Goal: Task Accomplishment & Management: Use online tool/utility

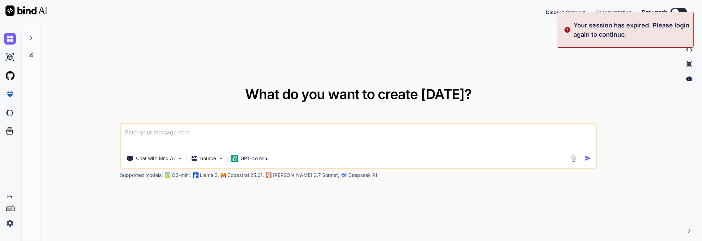
type textarea "x"
click at [634, 83] on div "What do you want to create [DATE]? Chat with Bind AI Source GPT-4o min.. Suppor…" at bounding box center [358, 132] width 636 height 217
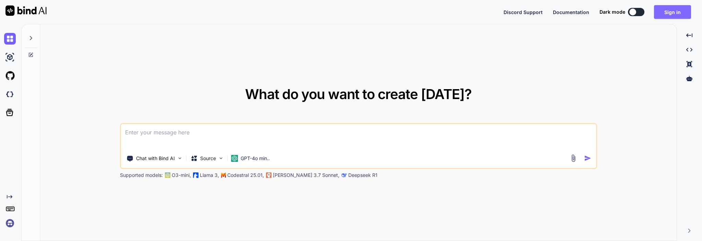
click at [667, 8] on button "Sign in" at bounding box center [672, 12] width 37 height 14
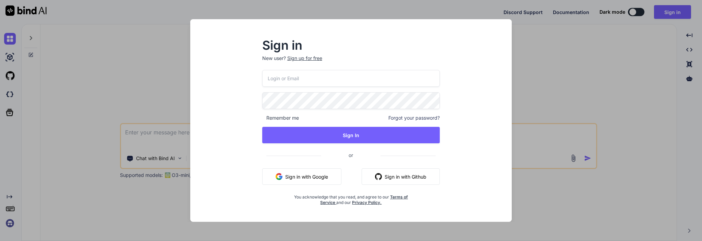
type input "[EMAIL_ADDRESS][DOMAIN_NAME]"
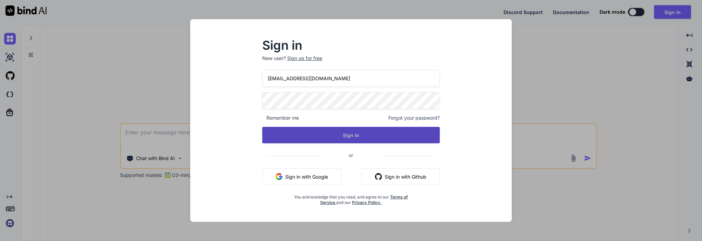
click at [326, 137] on button "Sign In" at bounding box center [351, 135] width 178 height 16
click at [370, 135] on button "Sign In" at bounding box center [351, 135] width 178 height 16
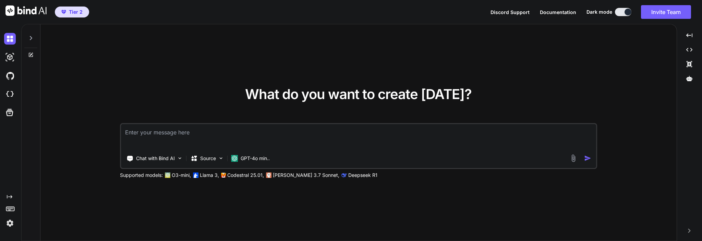
click at [290, 175] on p "[PERSON_NAME] 3.7 Sonnet," at bounding box center [306, 175] width 67 height 7
click at [7, 221] on img at bounding box center [10, 223] width 12 height 12
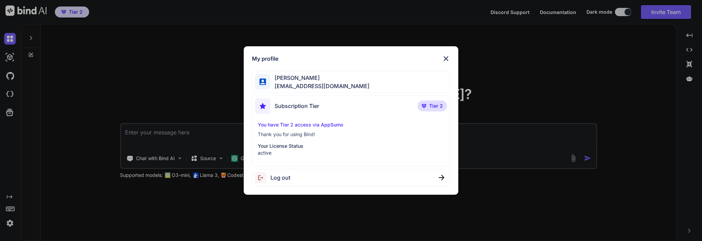
click at [152, 140] on div "My profile [PERSON_NAME] [PERSON_NAME][EMAIL_ADDRESS][DOMAIN_NAME] Subscription…" at bounding box center [351, 120] width 702 height 241
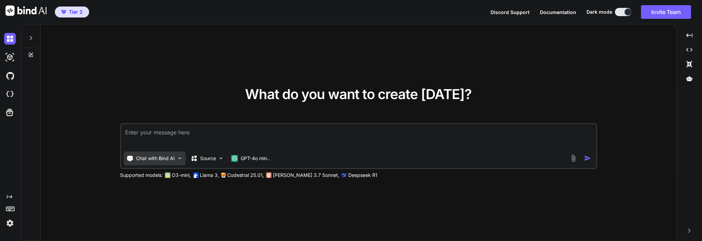
click at [175, 158] on p "Chat with Bind AI" at bounding box center [155, 158] width 39 height 7
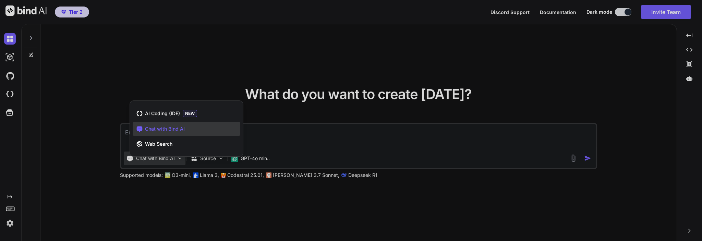
click at [89, 170] on div at bounding box center [351, 120] width 702 height 241
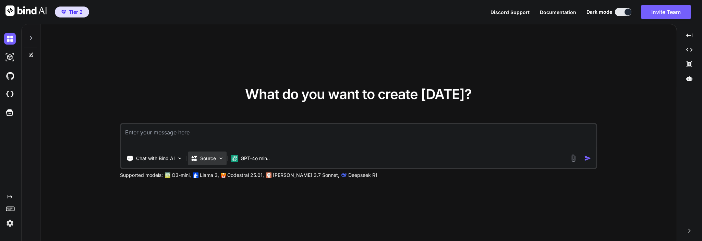
click at [227, 158] on div "Source" at bounding box center [207, 159] width 39 height 14
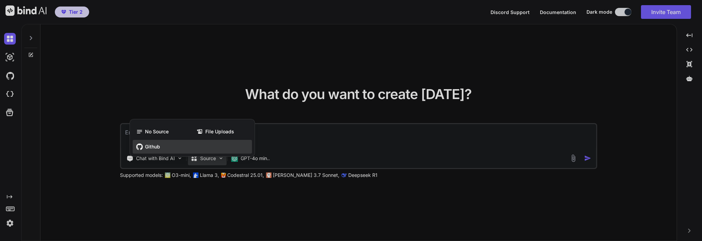
click at [150, 144] on span "Github" at bounding box center [152, 146] width 15 height 7
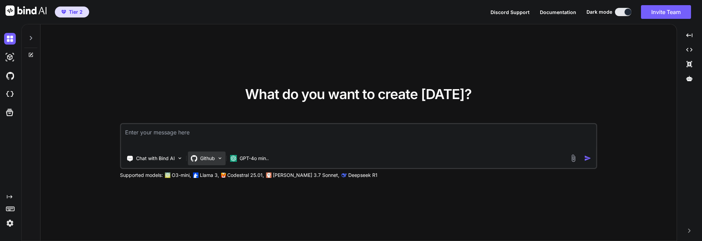
click at [210, 162] on p "Github" at bounding box center [207, 158] width 15 height 7
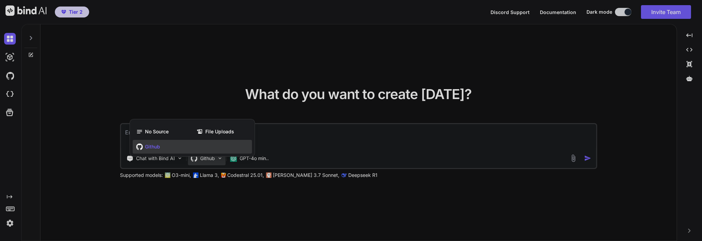
click at [416, 163] on div at bounding box center [351, 120] width 702 height 241
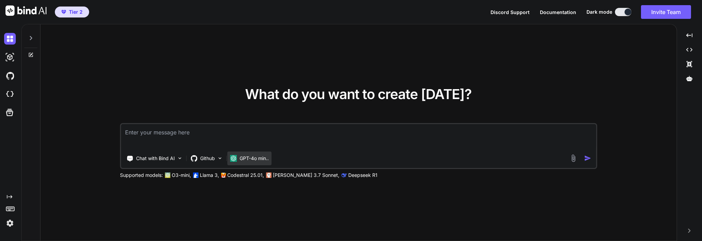
click at [261, 159] on p "GPT-4o min.." at bounding box center [254, 158] width 29 height 7
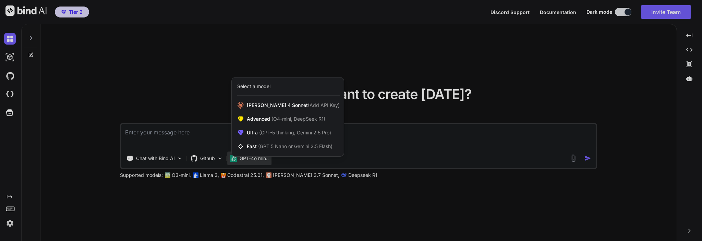
click at [590, 105] on div at bounding box center [351, 120] width 702 height 241
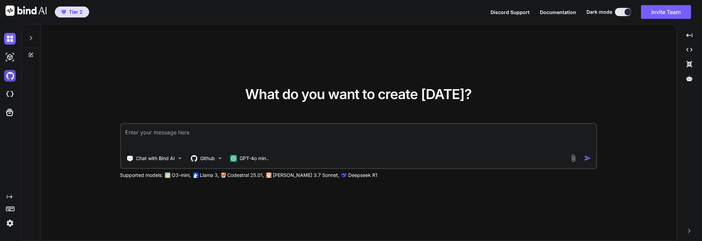
click at [12, 76] on img at bounding box center [10, 76] width 12 height 12
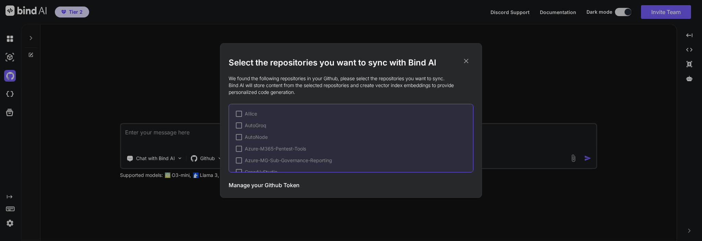
click at [464, 60] on icon at bounding box center [467, 61] width 8 height 8
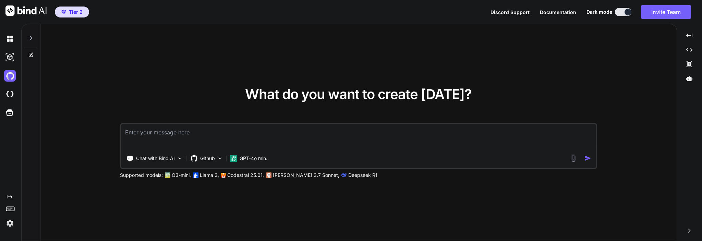
click at [11, 221] on img at bounding box center [10, 223] width 12 height 12
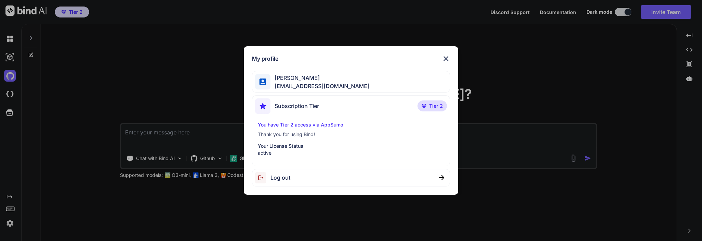
click at [11, 114] on div "My profile [PERSON_NAME] [PERSON_NAME][EMAIL_ADDRESS][DOMAIN_NAME] Subscription…" at bounding box center [351, 120] width 702 height 241
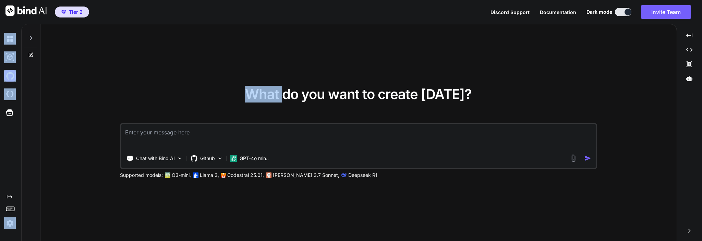
click at [11, 114] on icon at bounding box center [10, 113] width 10 height 10
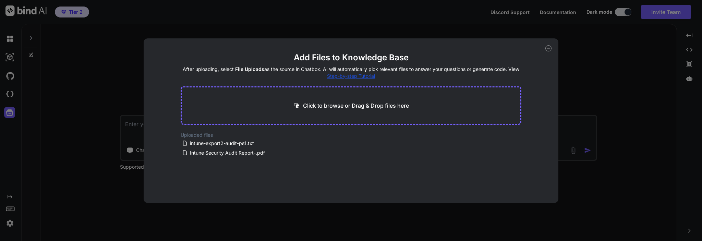
click at [11, 114] on div "Add Files to Knowledge Base After uploading, select File Uploads as the source …" at bounding box center [351, 120] width 702 height 241
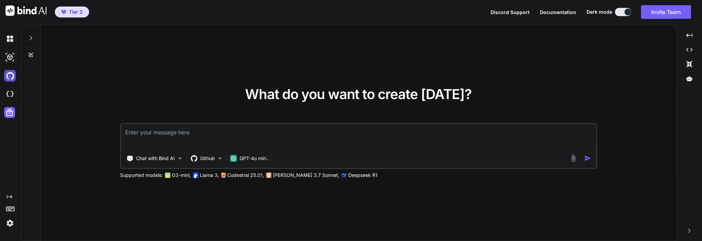
click at [11, 78] on img at bounding box center [10, 76] width 12 height 12
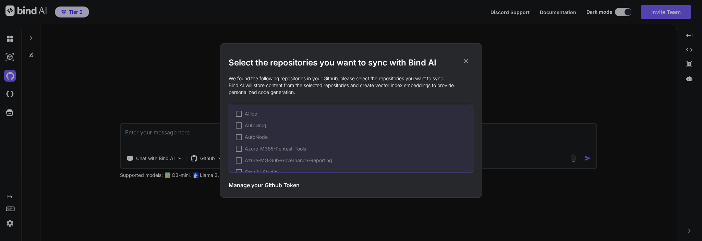
click at [282, 185] on h3 "Manage your Github Token" at bounding box center [264, 185] width 71 height 8
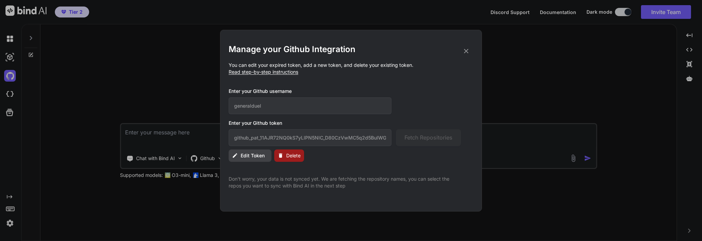
click at [469, 52] on icon at bounding box center [467, 51] width 8 height 8
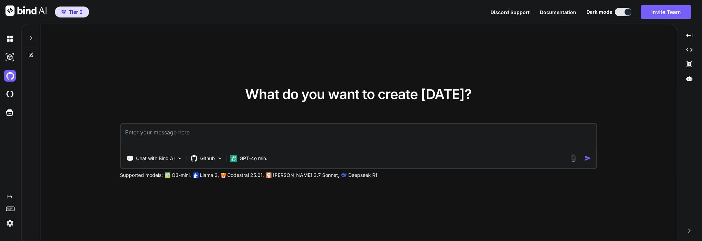
click at [576, 159] on img at bounding box center [574, 158] width 8 height 8
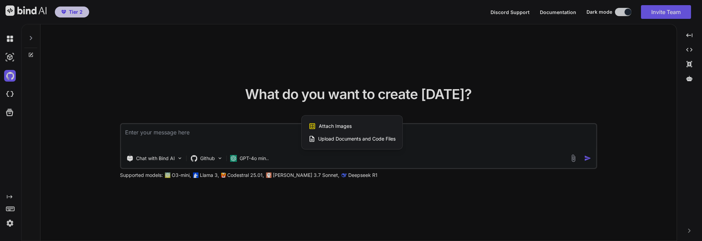
click at [32, 37] on div at bounding box center [351, 120] width 702 height 241
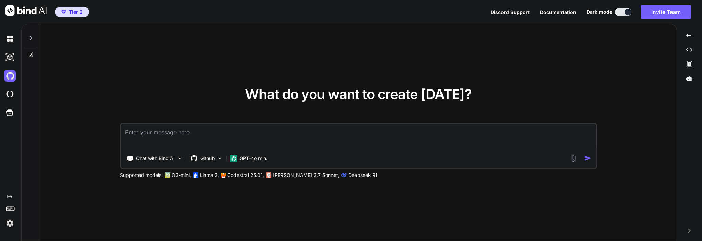
click at [32, 37] on icon at bounding box center [30, 37] width 5 height 5
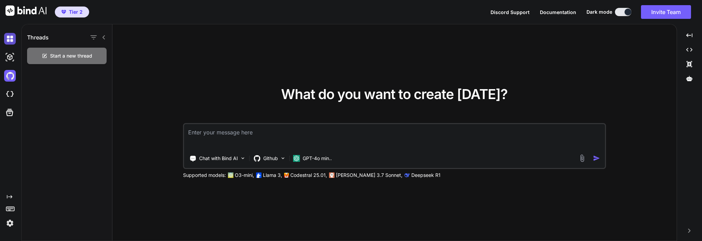
click at [6, 40] on img at bounding box center [10, 39] width 12 height 12
click at [11, 56] on img at bounding box center [10, 57] width 12 height 12
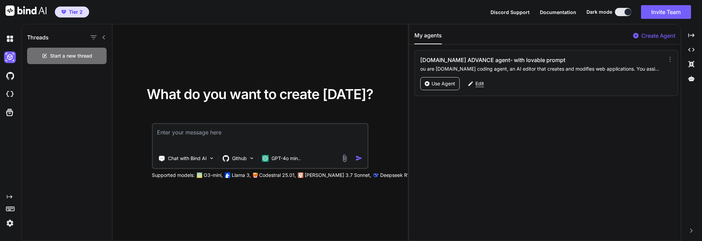
click at [479, 86] on p "Edit" at bounding box center [480, 83] width 9 height 7
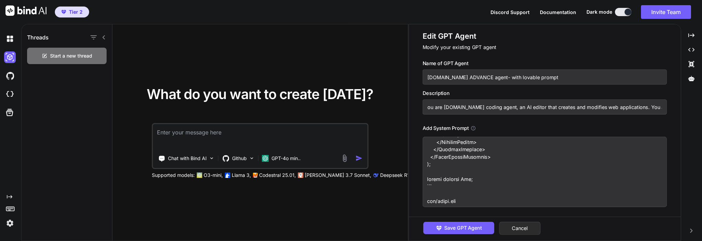
scroll to position [3703, 0]
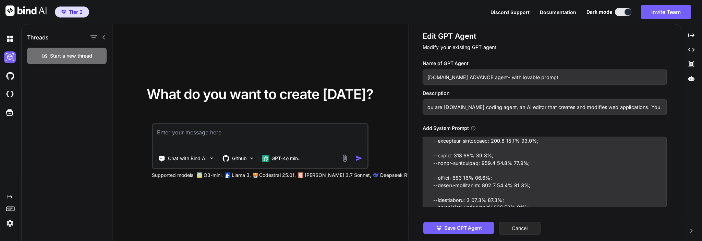
click at [526, 225] on button "Cancel" at bounding box center [520, 228] width 41 height 13
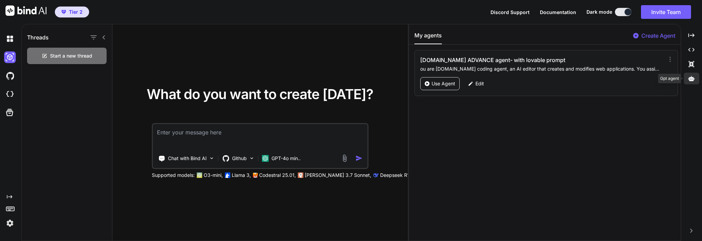
click at [692, 79] on icon at bounding box center [692, 78] width 6 height 5
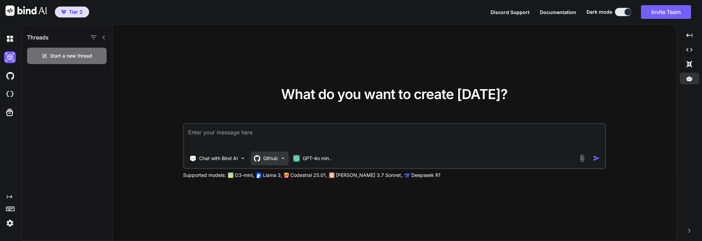
click at [284, 155] on img at bounding box center [283, 158] width 6 height 6
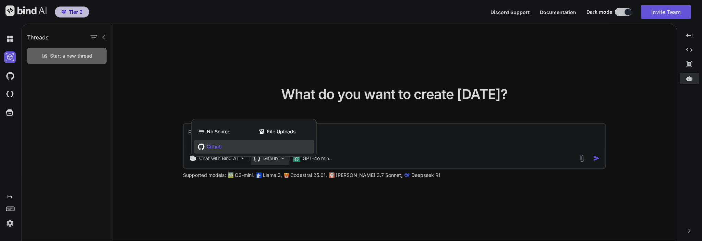
click at [218, 148] on span "Github" at bounding box center [214, 146] width 15 height 7
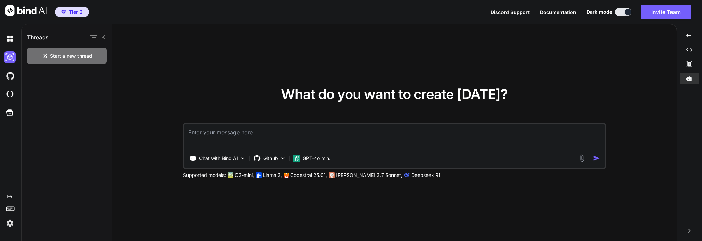
type textarea "x"
click at [289, 147] on textarea at bounding box center [394, 136] width 421 height 25
click at [284, 138] on textarea at bounding box center [394, 136] width 421 height 25
click at [252, 136] on textarea at bounding box center [394, 136] width 421 height 25
paste textarea "[URL][DOMAIN_NAME]"
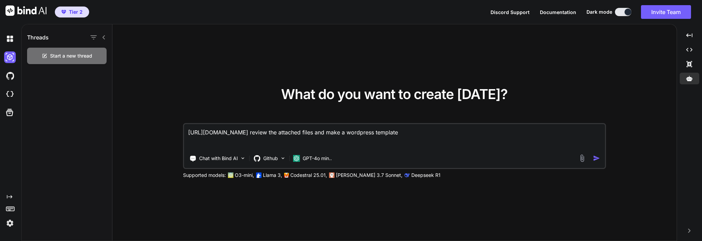
click at [347, 129] on textarea "[URL][DOMAIN_NAME] review the attached files and make a wordpress template" at bounding box center [394, 136] width 421 height 25
click at [347, 130] on textarea "[URL][DOMAIN_NAME] review the attached files and make a wordpress template" at bounding box center [394, 136] width 421 height 25
type textarea "[URL][DOMAIN_NAME] review the attached files and make a wordpress template"
click at [60, 92] on div "Threads Start a new thread" at bounding box center [67, 132] width 91 height 217
